Goal: Information Seeking & Learning: Learn about a topic

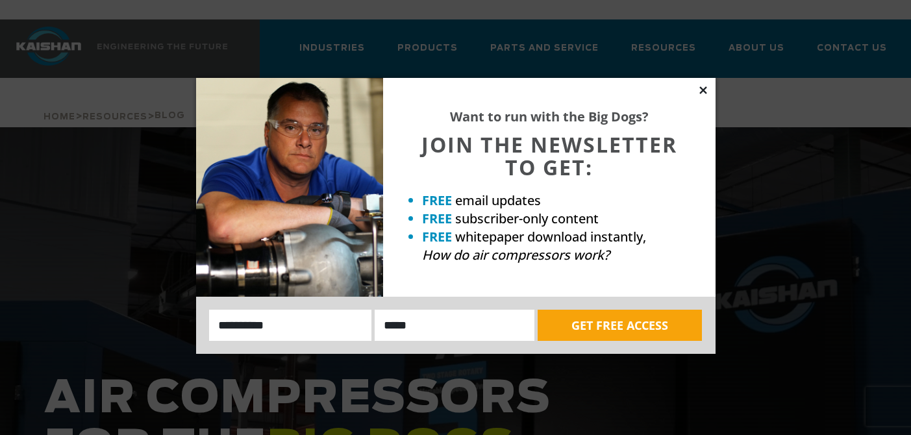
click at [701, 88] on icon at bounding box center [702, 89] width 7 height 7
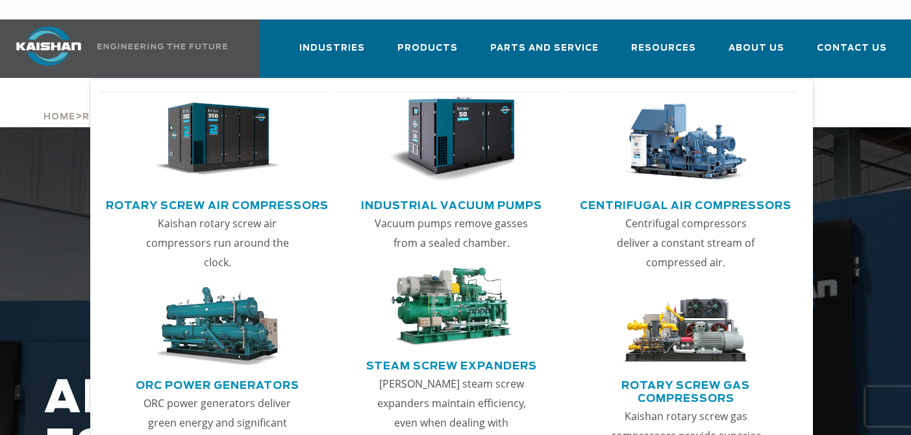
click at [236, 194] on link "Rotary Screw Air Compressors" at bounding box center [217, 203] width 223 height 19
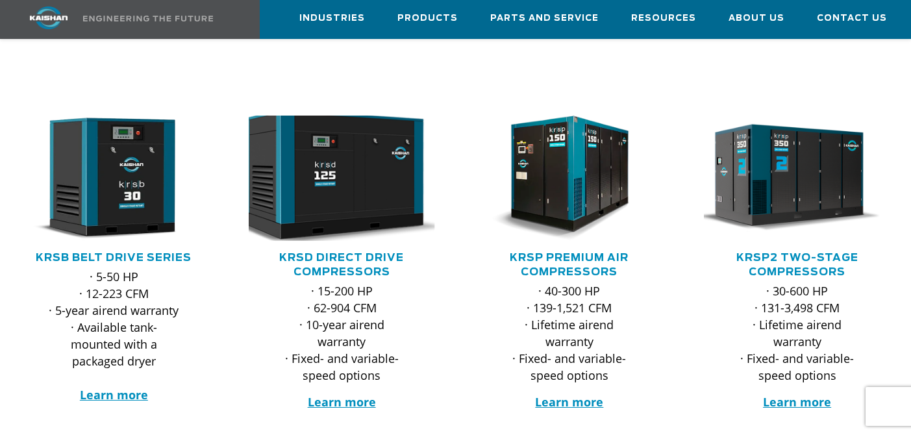
scroll to position [195, 0]
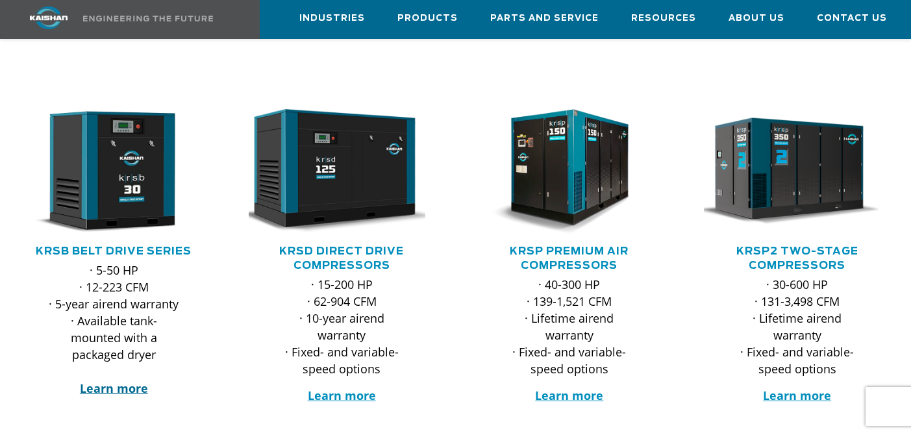
click at [110, 380] on strong "Learn more" at bounding box center [114, 388] width 68 height 16
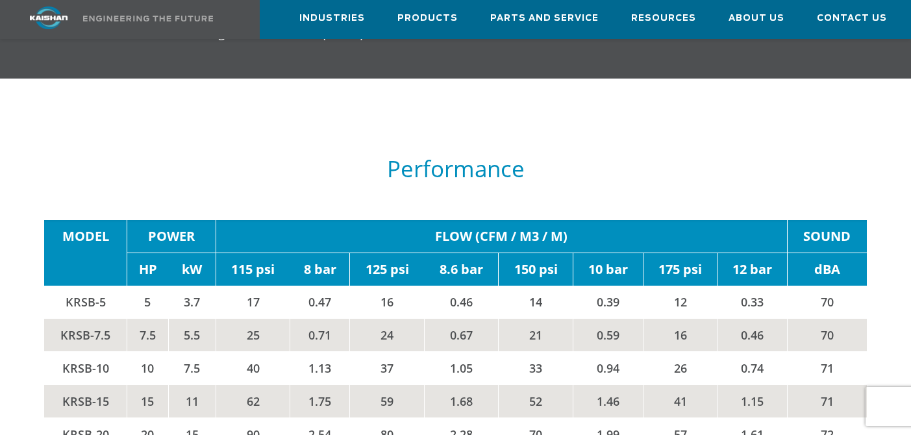
scroll to position [1883, 0]
